Goal: Transaction & Acquisition: Purchase product/service

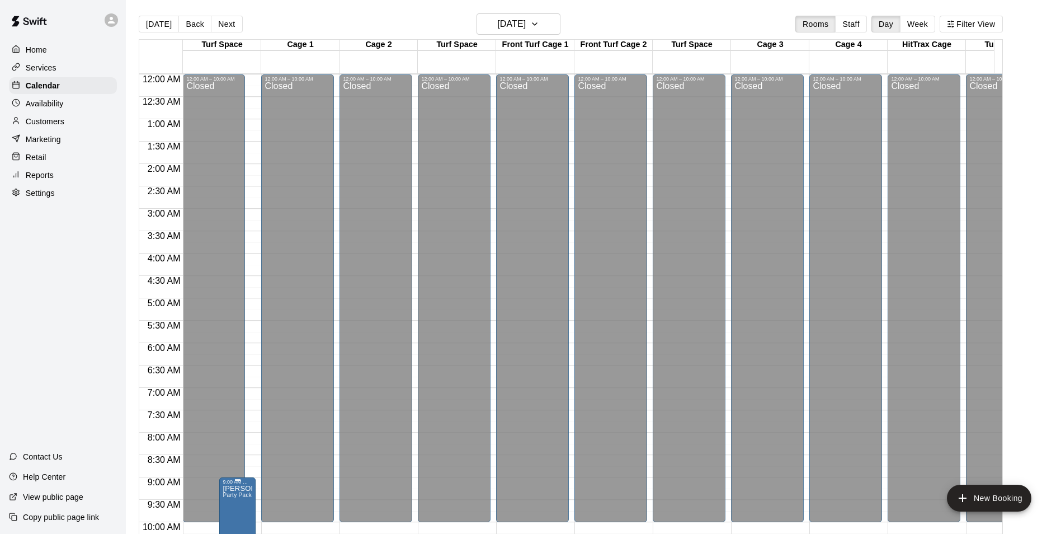
scroll to position [332, 0]
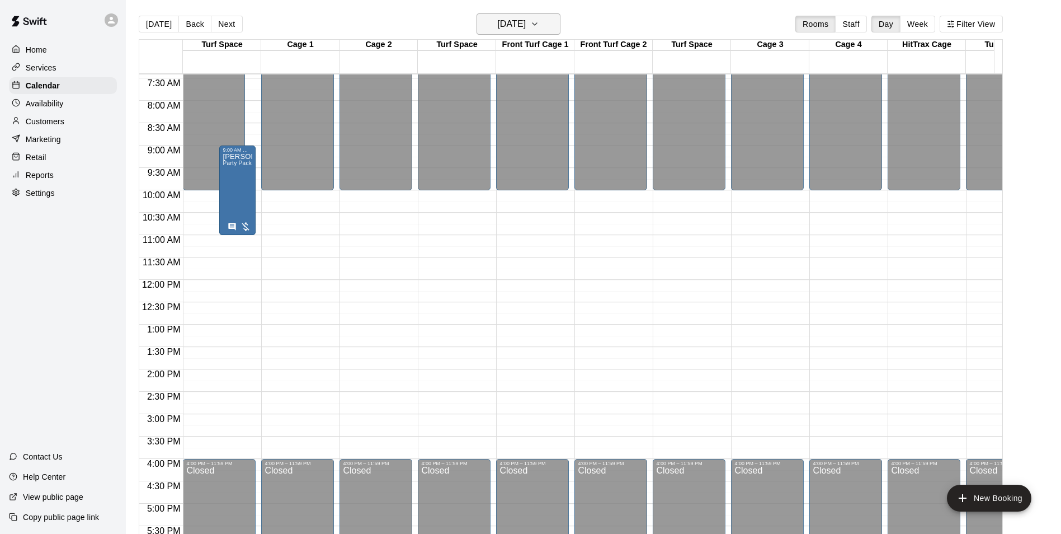
click at [539, 18] on icon "button" at bounding box center [534, 23] width 9 height 13
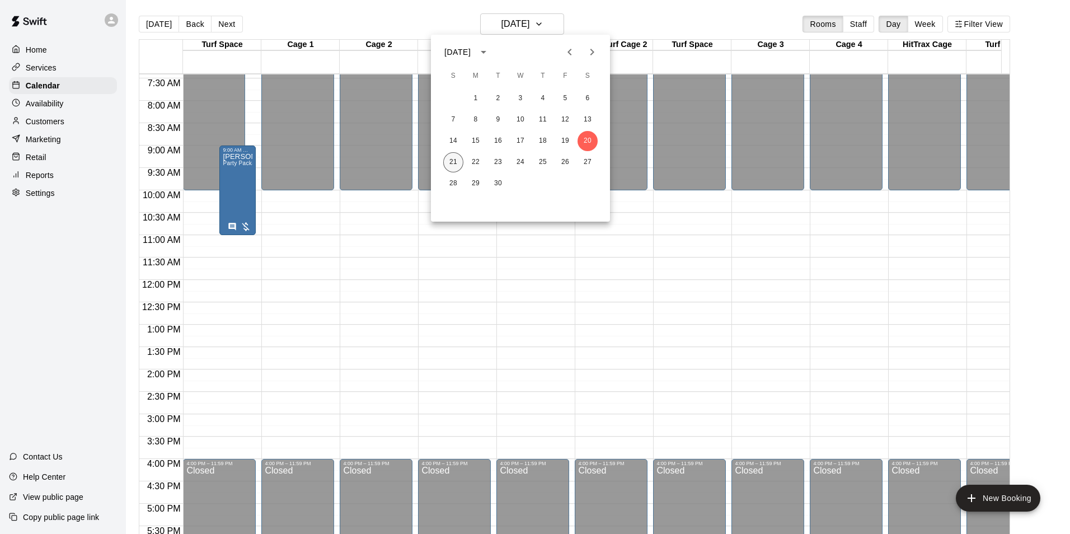
click at [450, 163] on button "21" at bounding box center [453, 162] width 20 height 20
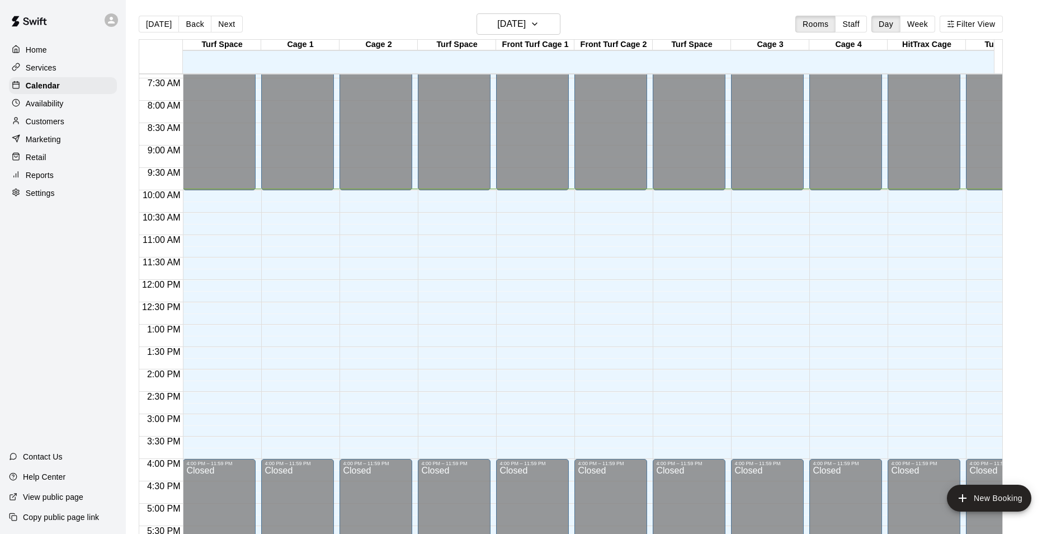
click at [41, 163] on p "Retail" at bounding box center [36, 157] width 21 height 11
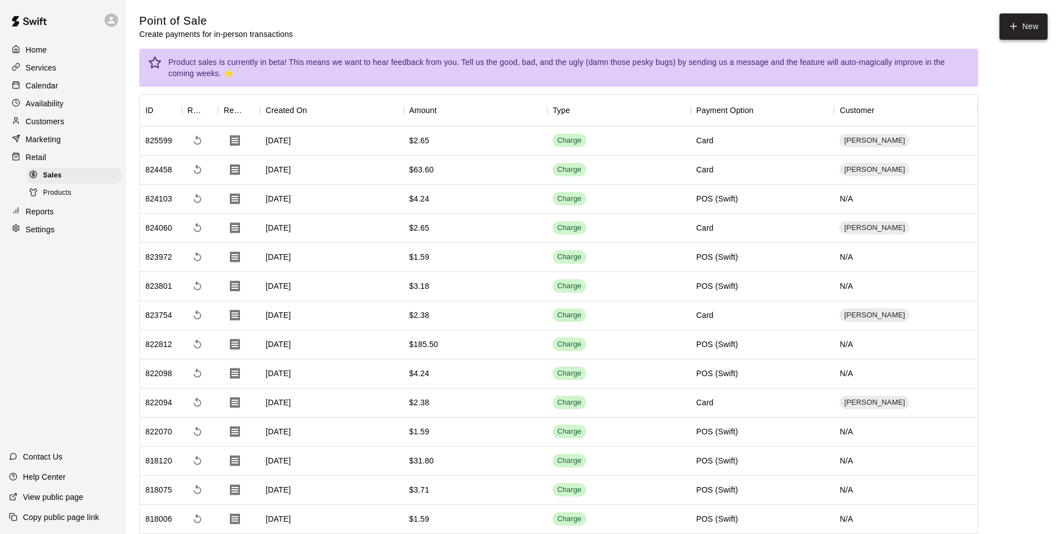
click at [1014, 29] on icon "button" at bounding box center [1014, 26] width 0 height 6
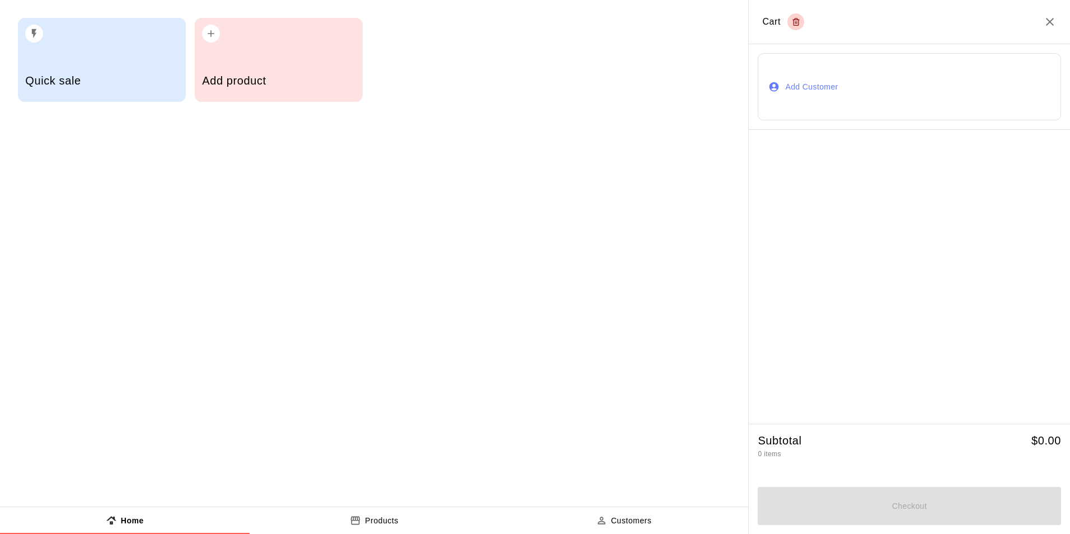
click at [241, 82] on h5 "Add product" at bounding box center [278, 80] width 153 height 15
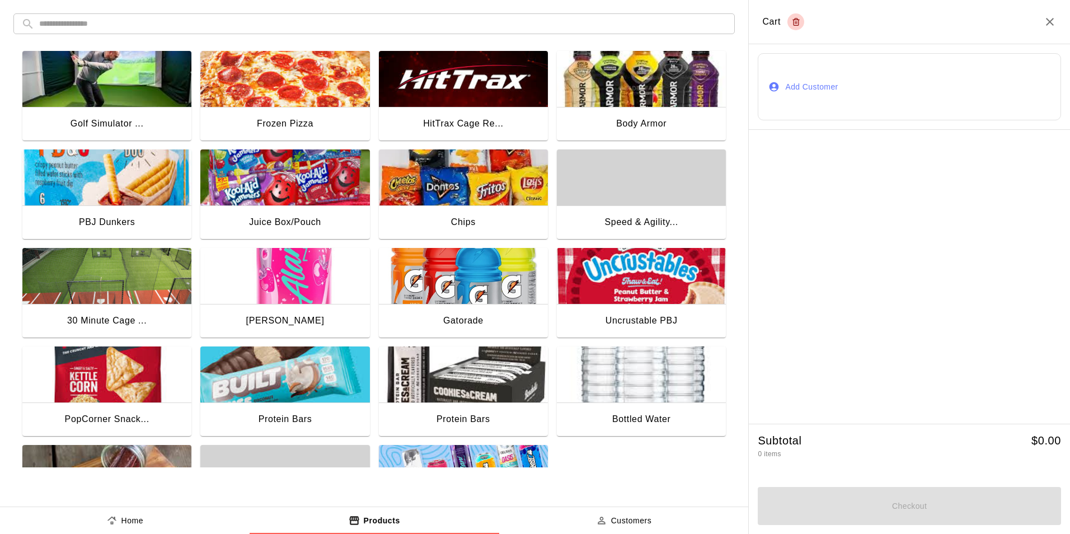
click at [114, 303] on img "button" at bounding box center [106, 276] width 169 height 56
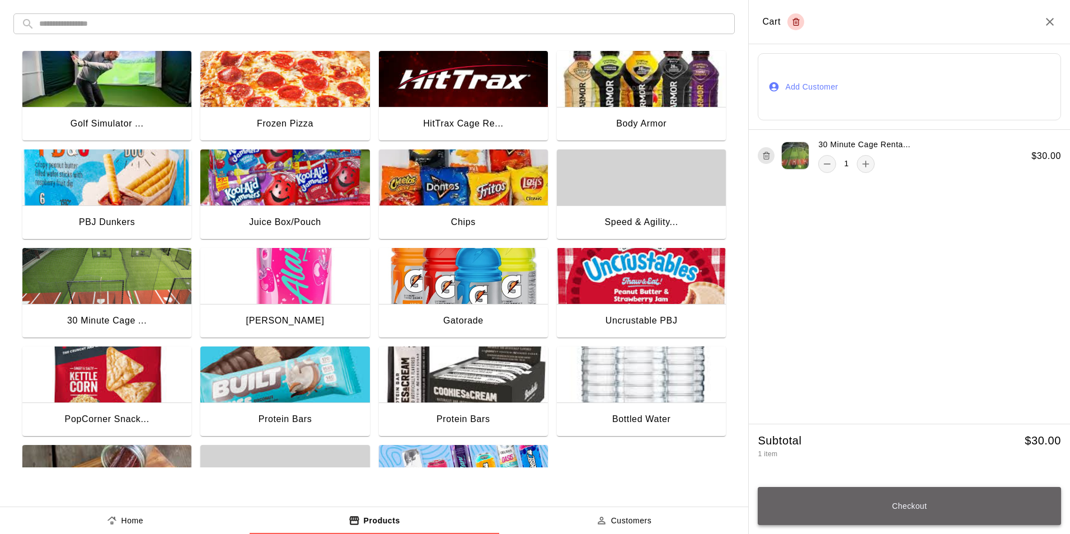
click at [915, 513] on button "Checkout" at bounding box center [908, 506] width 303 height 38
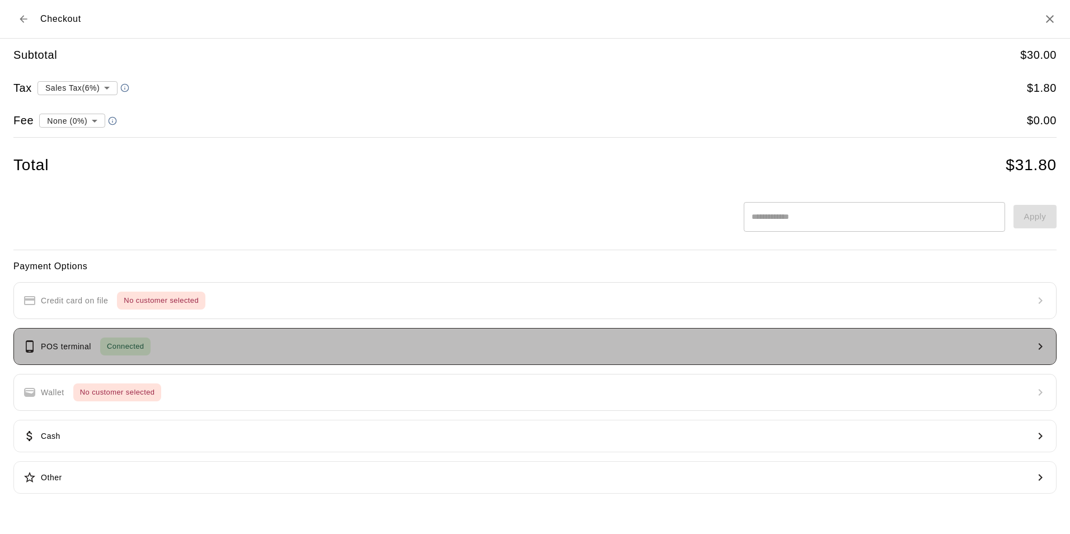
click at [238, 350] on button "POS terminal Connected" at bounding box center [534, 346] width 1043 height 37
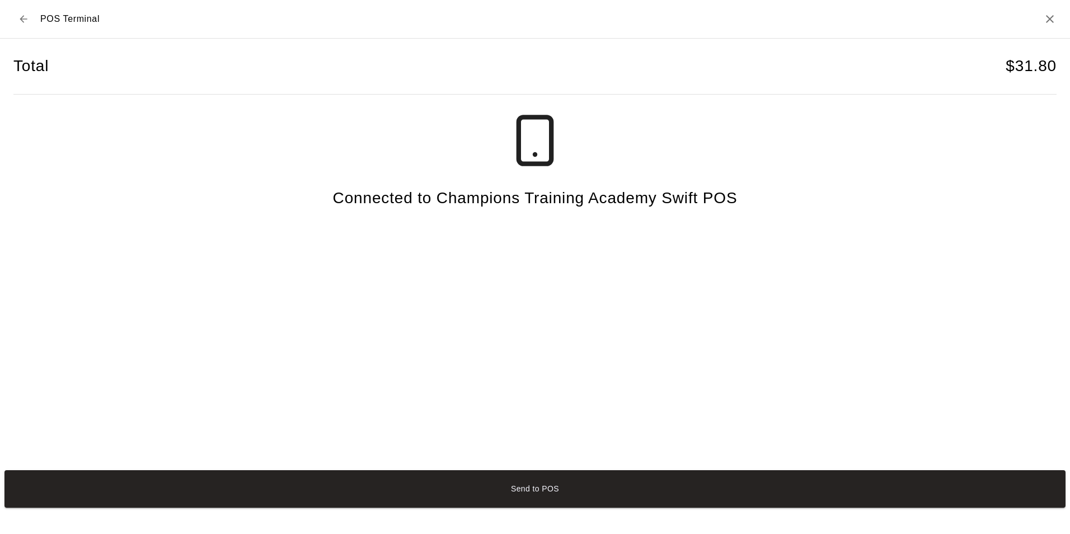
click at [36, 17] on div "POS Terminal" at bounding box center [56, 19] width 86 height 20
click at [25, 18] on icon "Back to checkout" at bounding box center [23, 18] width 11 height 11
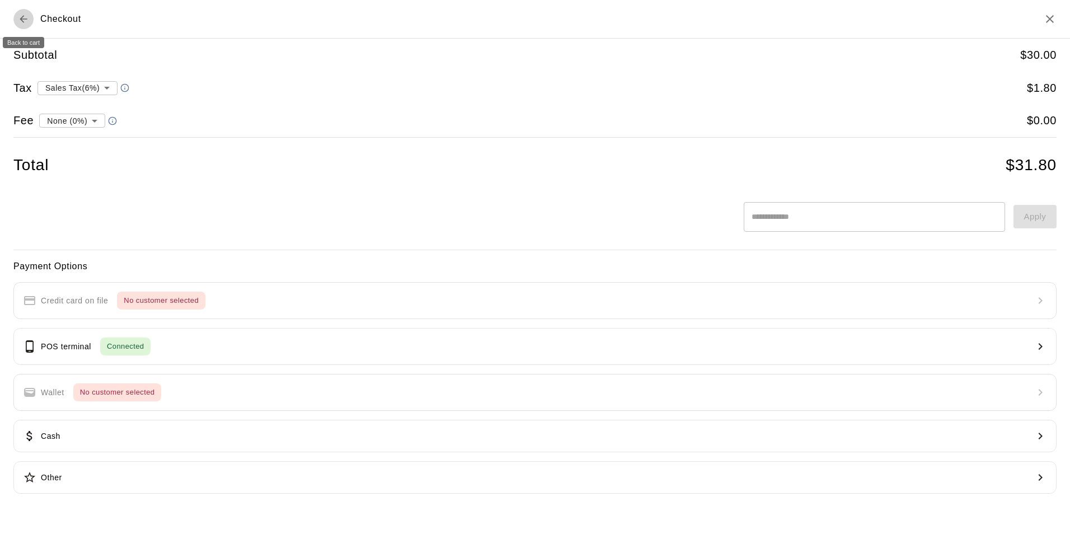
click at [25, 18] on icon "Back to cart" at bounding box center [23, 18] width 11 height 11
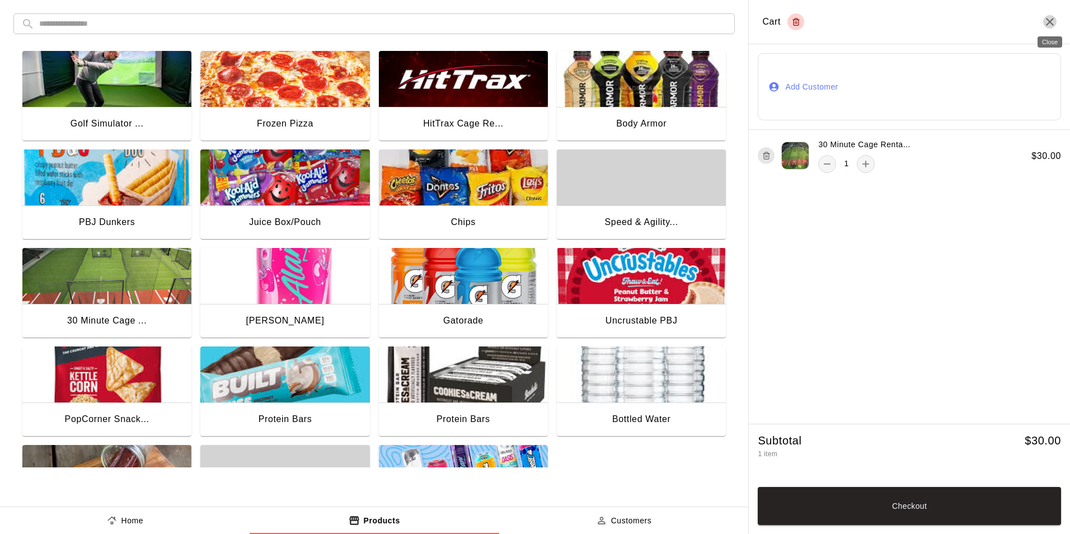
click at [1050, 20] on icon "Close" at bounding box center [1049, 22] width 8 height 8
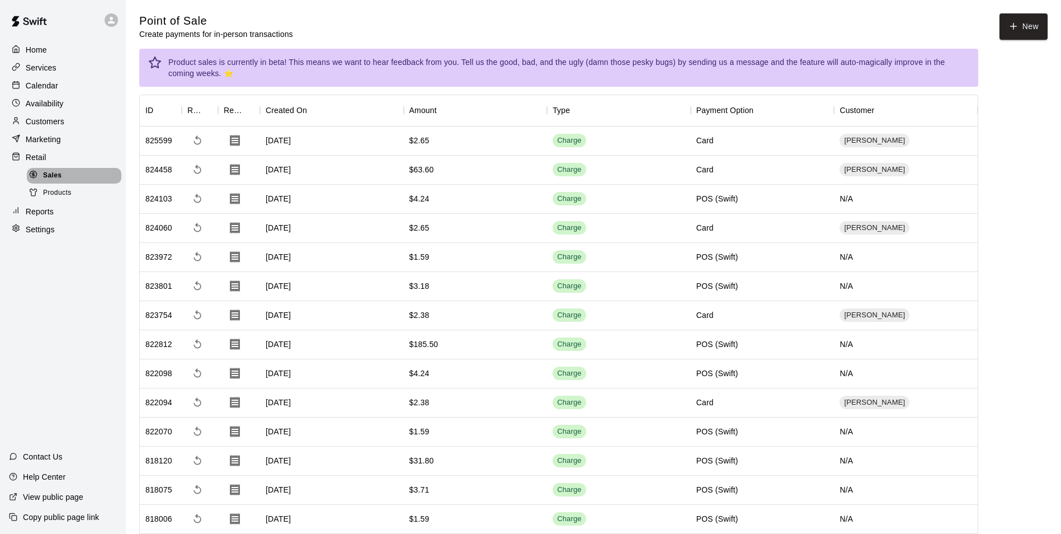
click at [60, 179] on span "Sales" at bounding box center [52, 175] width 18 height 11
click at [1025, 30] on button "New" at bounding box center [1024, 26] width 48 height 26
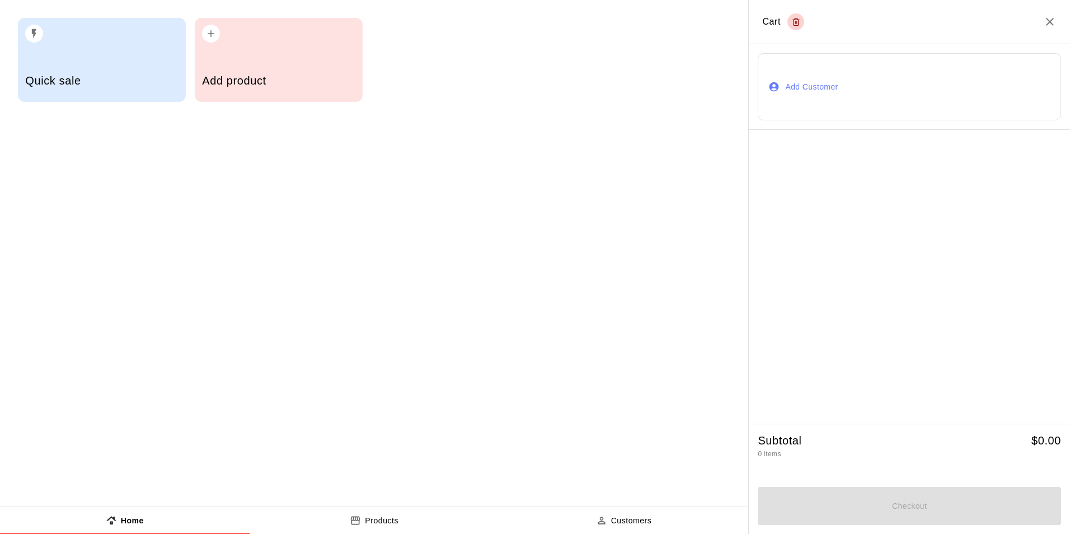
click at [293, 84] on h5 "Add product" at bounding box center [278, 80] width 153 height 15
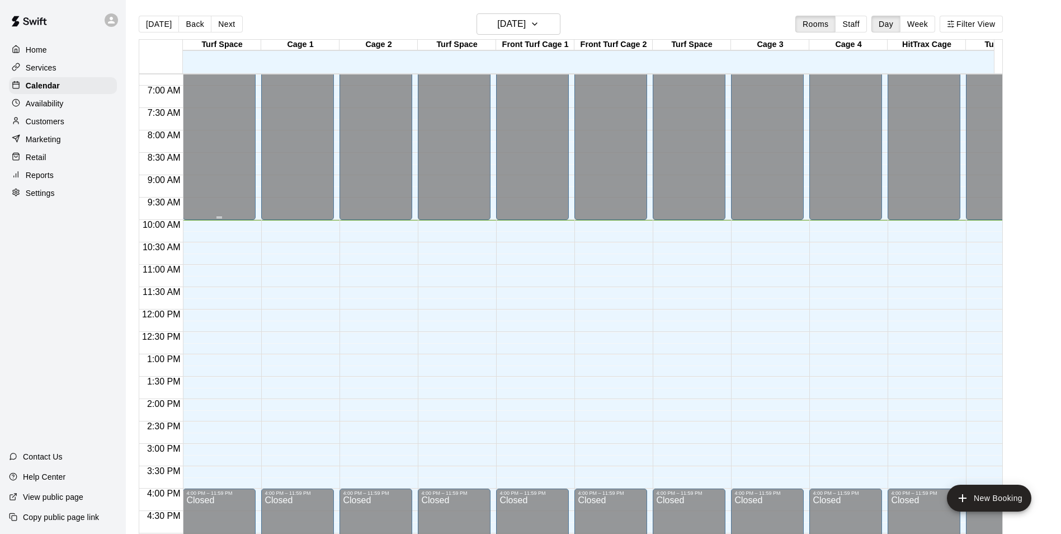
scroll to position [392, 0]
